Goal: Information Seeking & Learning: Learn about a topic

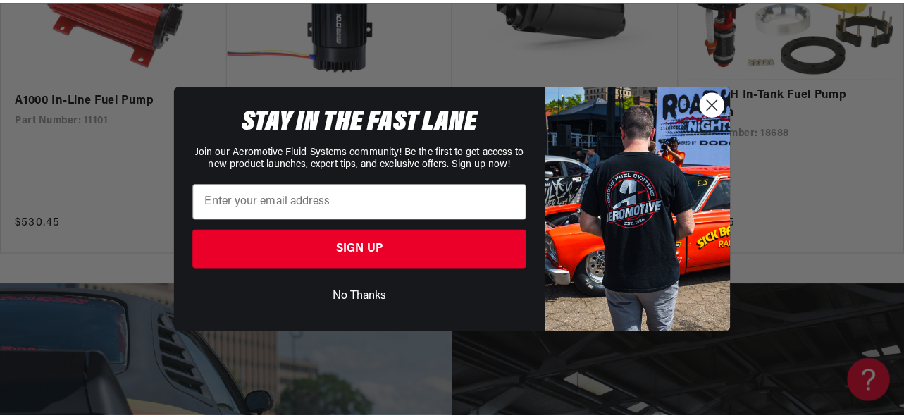
scroll to position [2398, 0]
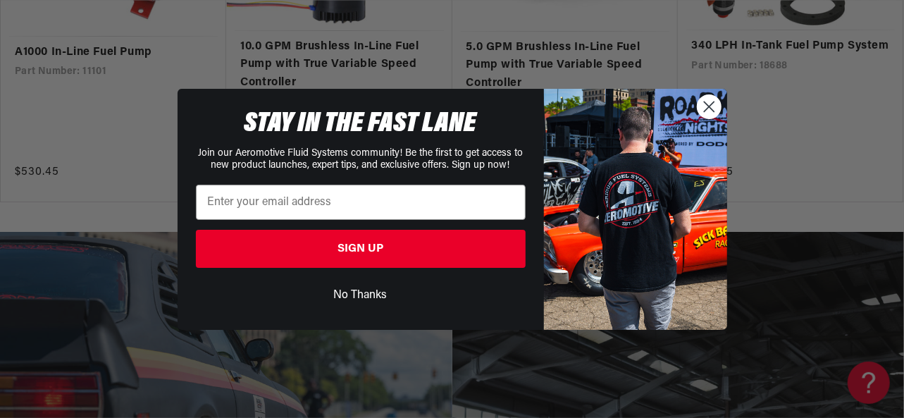
drag, startPoint x: 901, startPoint y: 159, endPoint x: 903, endPoint y: 249, distance: 90.2
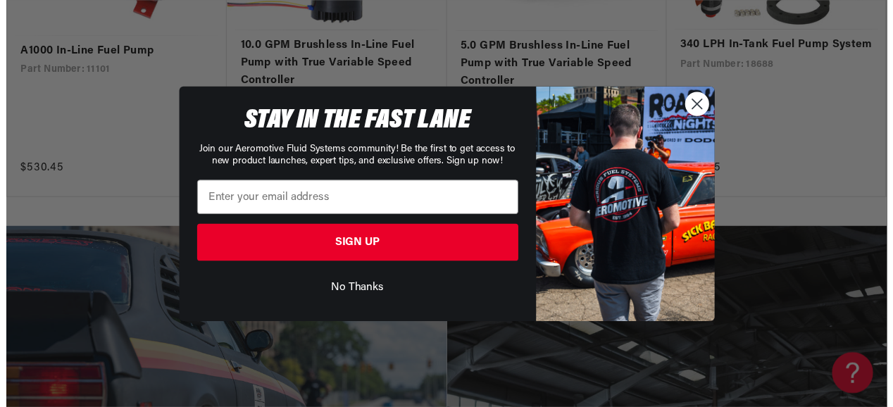
scroll to position [0, 777]
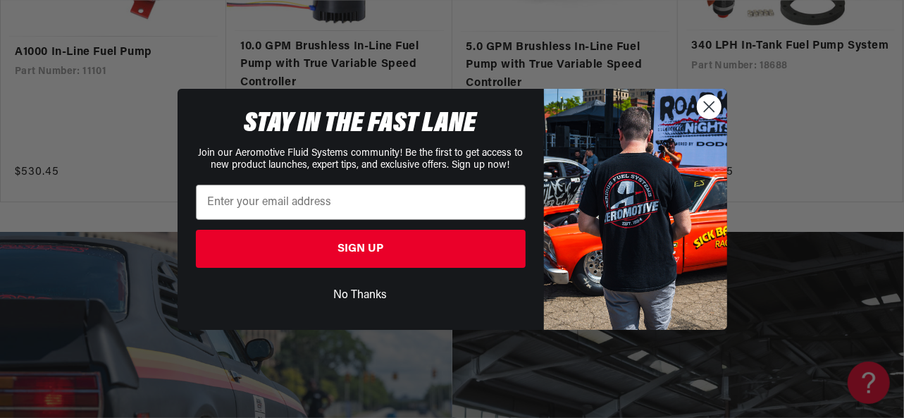
click at [711, 115] on circle "Close dialog" at bounding box center [708, 105] width 23 height 23
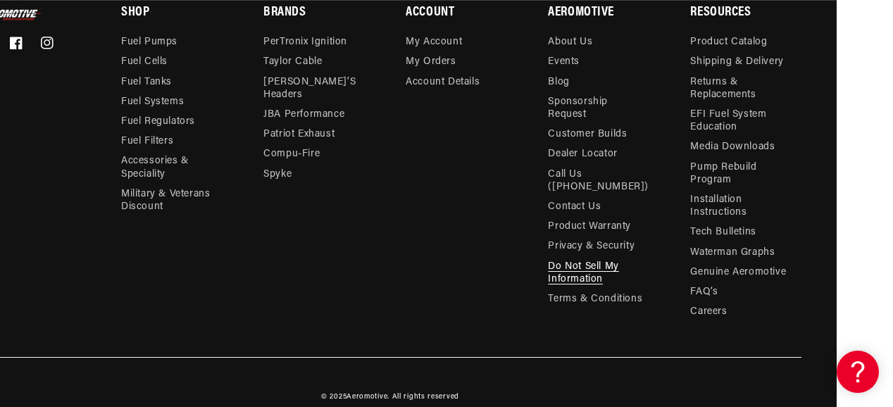
scroll to position [0, 767]
drag, startPoint x: 569, startPoint y: 49, endPoint x: 576, endPoint y: 47, distance: 7.4
click at [569, 49] on link "About Us" at bounding box center [570, 44] width 44 height 16
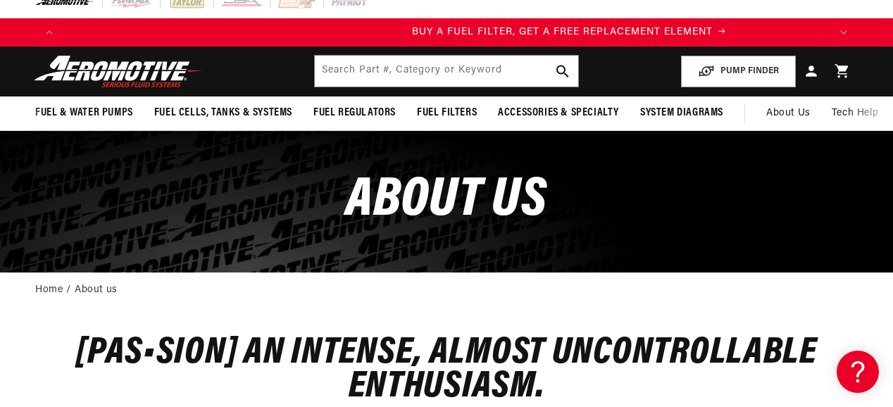
scroll to position [0, 436]
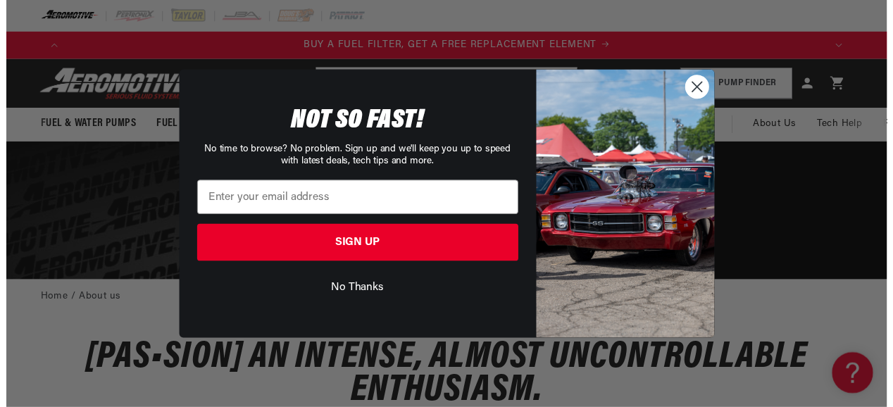
scroll to position [0, 777]
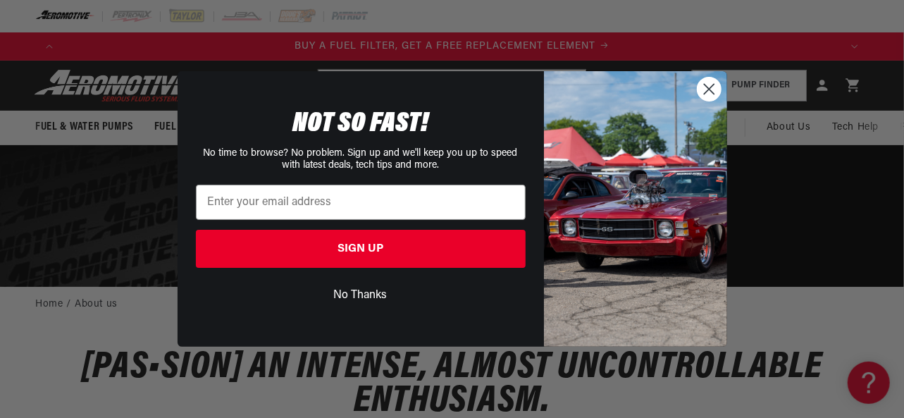
click at [707, 99] on circle "Close dialog" at bounding box center [708, 89] width 23 height 23
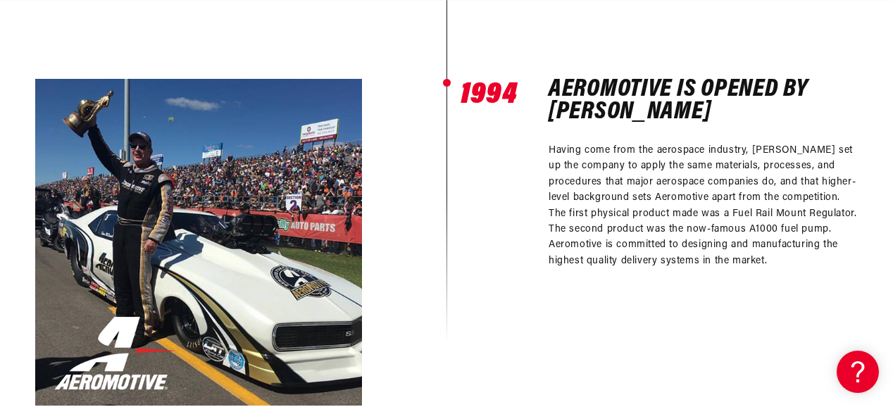
scroll to position [0, 0]
